Goal: Task Accomplishment & Management: Manage account settings

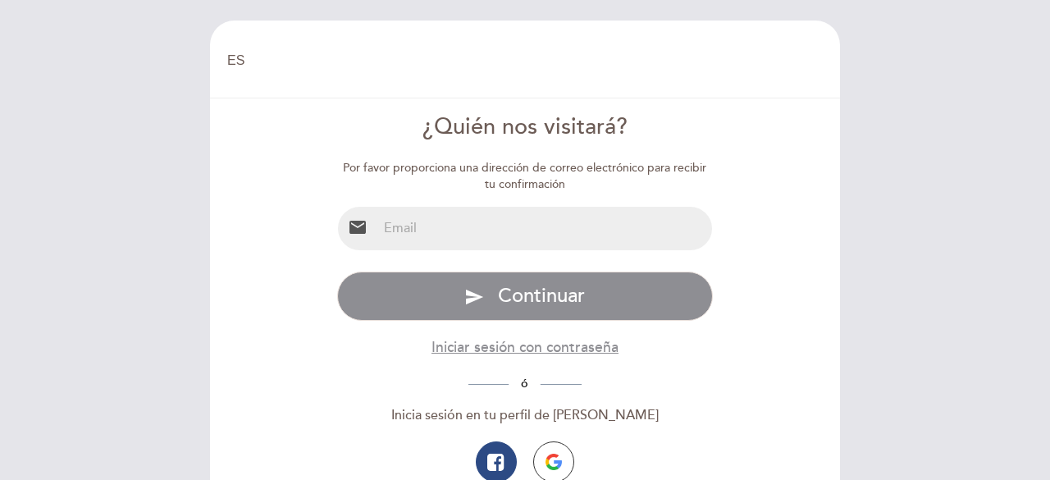
select select "es"
click at [508, 232] on input "email" at bounding box center [545, 228] width 336 height 43
type input "[EMAIL_ADDRESS][DOMAIN_NAME]"
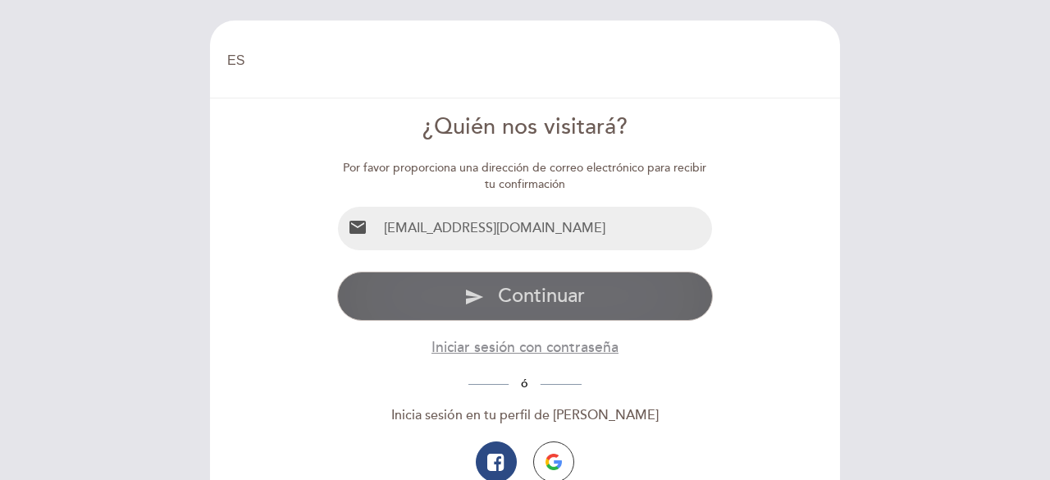
click at [522, 296] on span "Continuar" at bounding box center [541, 296] width 87 height 24
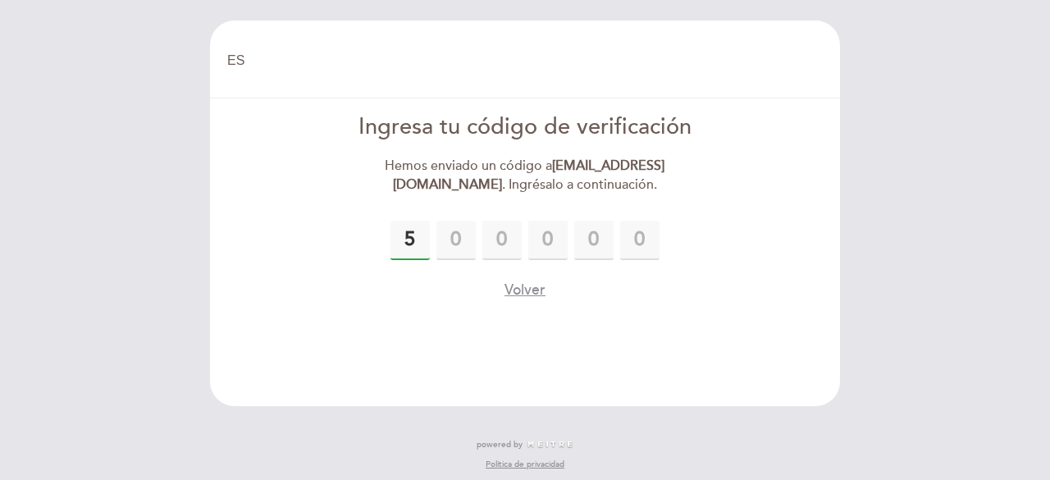
type input "5"
type input "3"
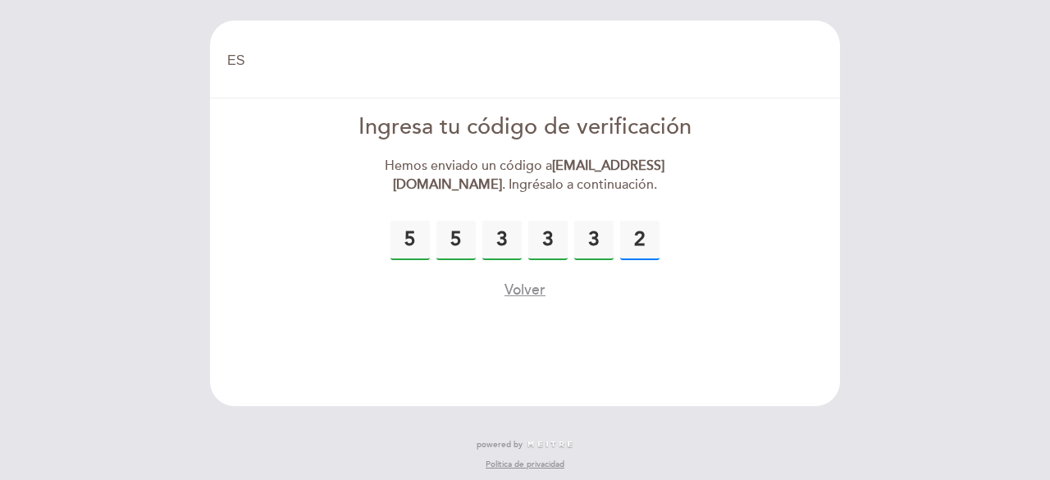
type input "2"
